Goal: Information Seeking & Learning: Learn about a topic

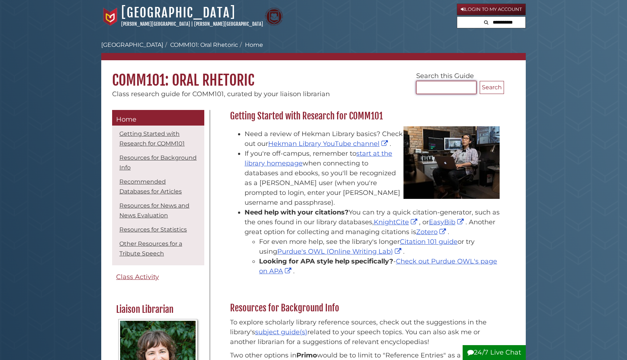
click at [444, 88] on input "Search..." at bounding box center [446, 87] width 60 height 13
type input "**********"
click at [480, 81] on button "Search" at bounding box center [492, 87] width 24 height 13
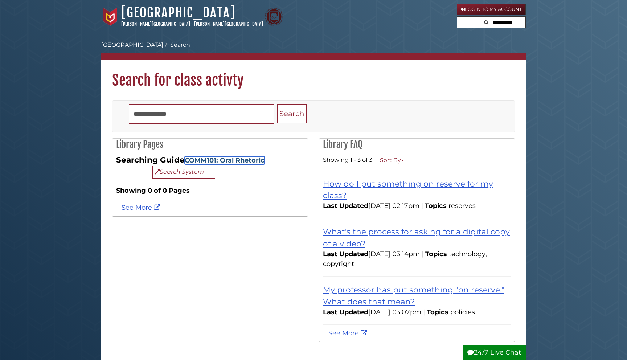
click at [216, 159] on link "COMM101: Oral Rhetoric" at bounding box center [225, 160] width 80 height 8
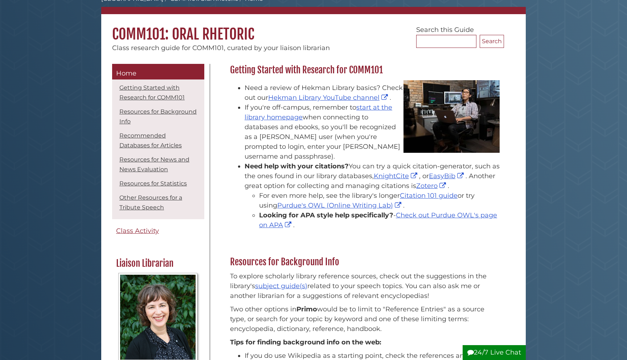
scroll to position [53, 0]
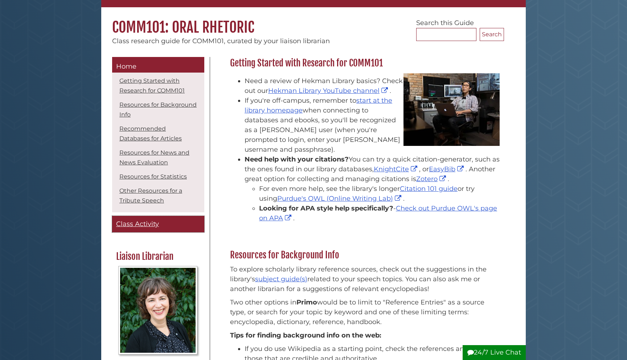
click at [158, 221] on span "Class Activity" at bounding box center [137, 224] width 43 height 8
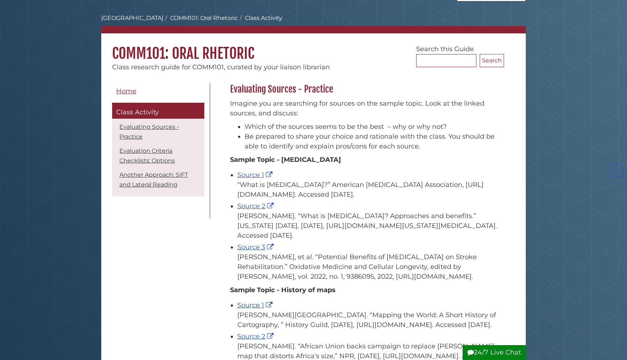
scroll to position [24, 0]
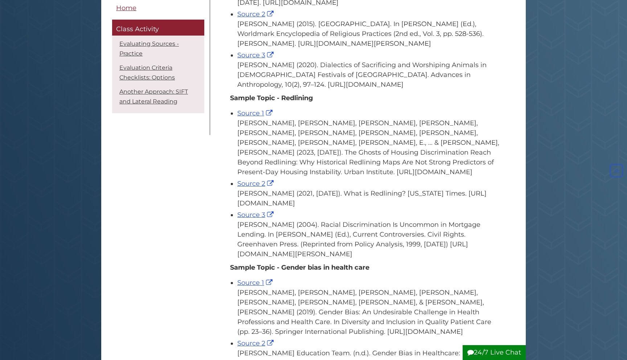
scroll to position [237, 0]
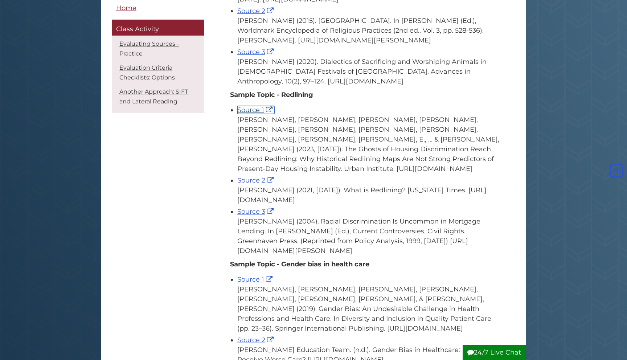
click at [253, 114] on link "Source 1" at bounding box center [255, 110] width 37 height 8
click at [255, 184] on link "Source 2" at bounding box center [256, 180] width 38 height 8
click at [251, 216] on link "Source 3" at bounding box center [256, 212] width 38 height 8
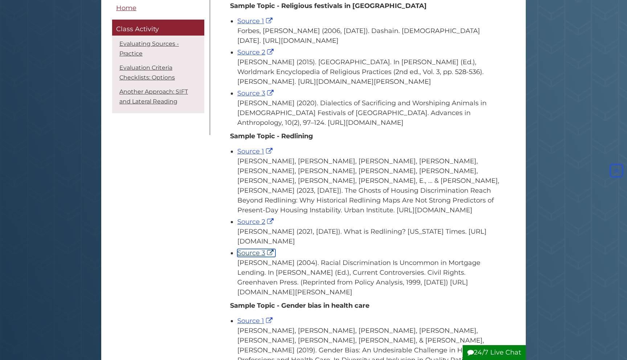
scroll to position [197, 0]
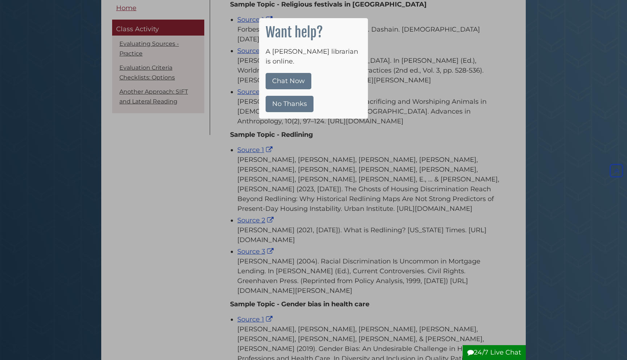
click at [303, 96] on button "No Thanks" at bounding box center [290, 104] width 48 height 16
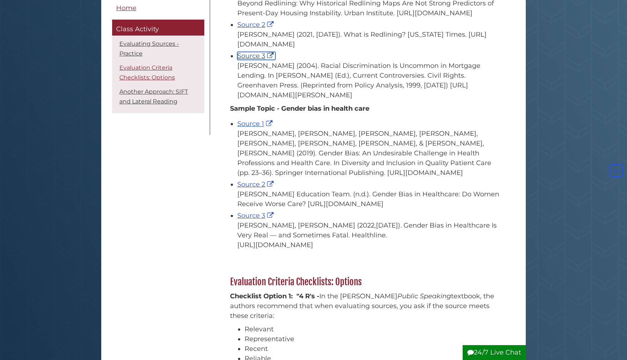
scroll to position [0, 0]
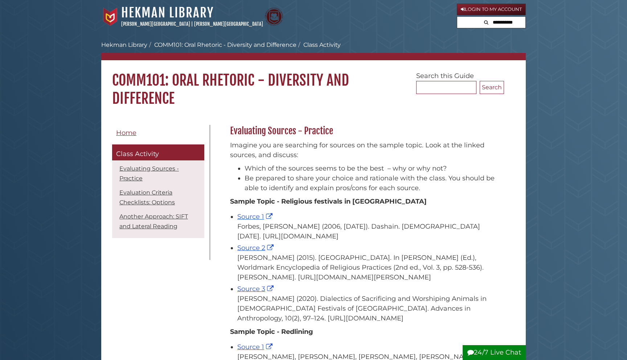
click at [493, 26] on input "text" at bounding box center [504, 23] width 44 height 12
click at [133, 137] on span "Home" at bounding box center [126, 133] width 20 height 8
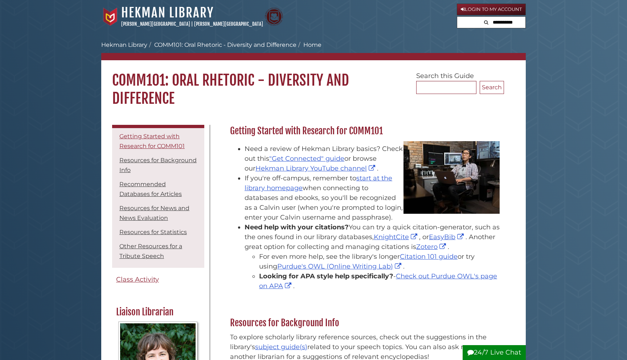
scroll to position [5, 0]
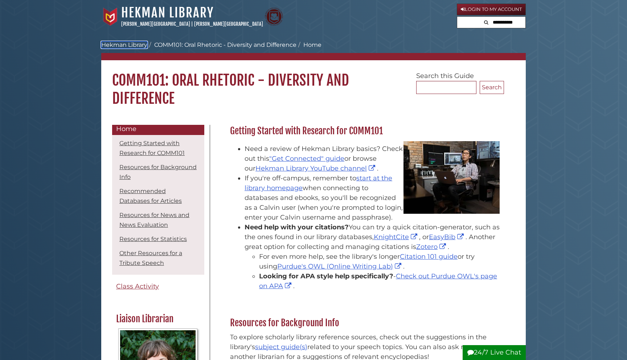
click at [138, 46] on link "Hekman Library" at bounding box center [124, 44] width 46 height 7
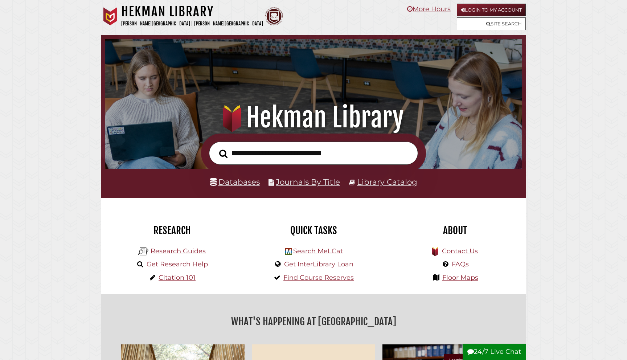
scroll to position [138, 414]
click at [335, 159] on input "text" at bounding box center [313, 154] width 209 height 24
type input "**********"
click at [216, 147] on button "Search" at bounding box center [224, 153] width 16 height 13
